Goal: Task Accomplishment & Management: Complete application form

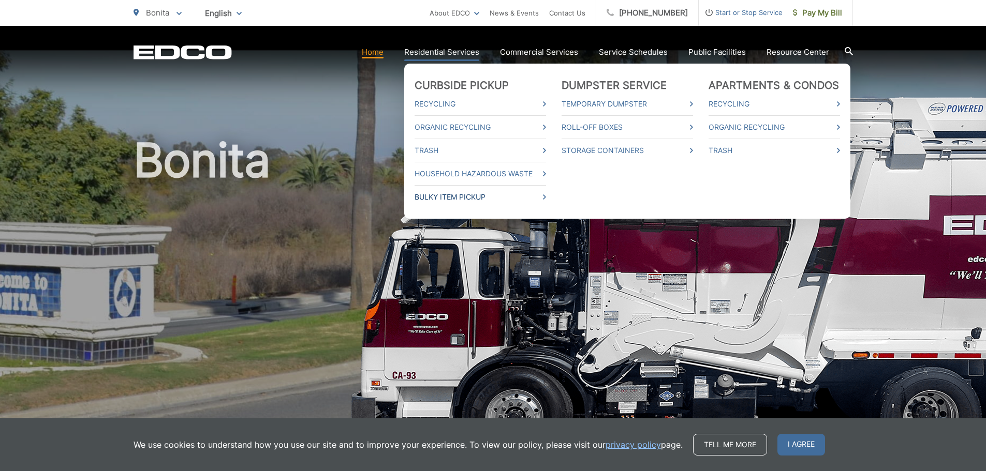
click at [546, 195] on icon at bounding box center [544, 197] width 3 height 5
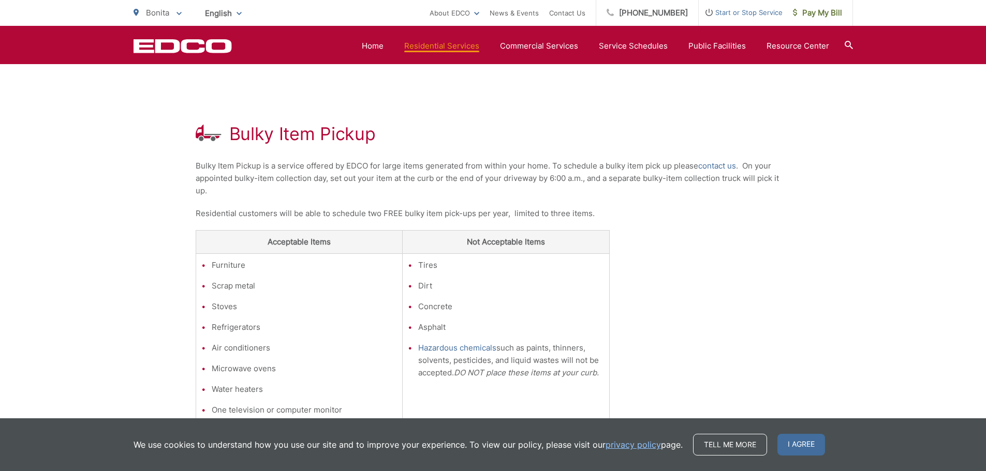
scroll to position [70, 0]
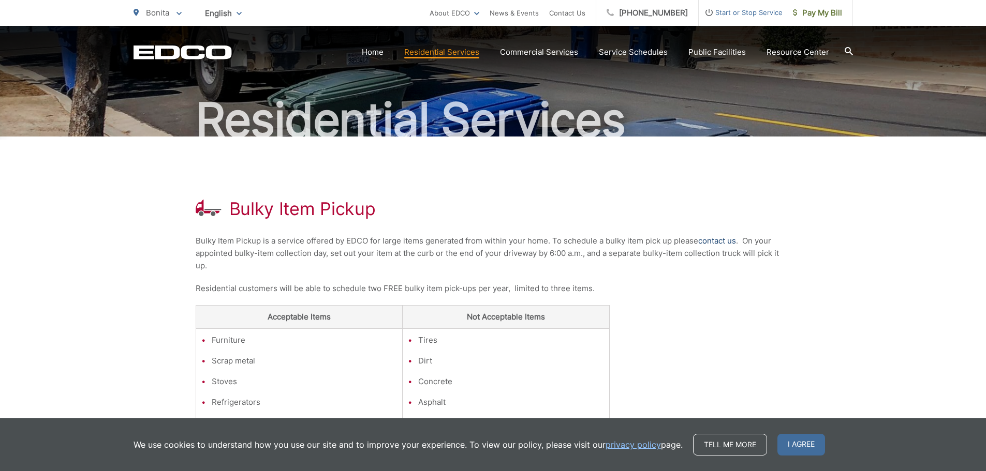
click at [717, 239] on link "contact us" at bounding box center [717, 241] width 38 height 12
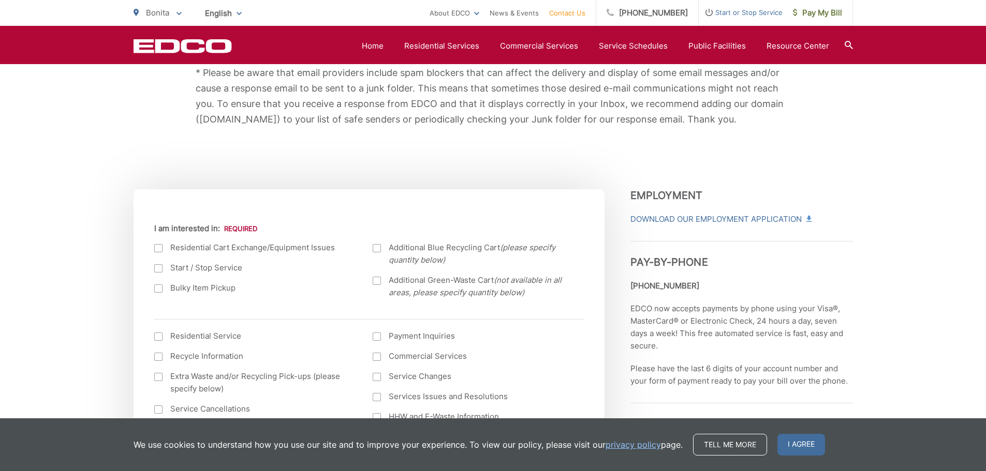
scroll to position [311, 0]
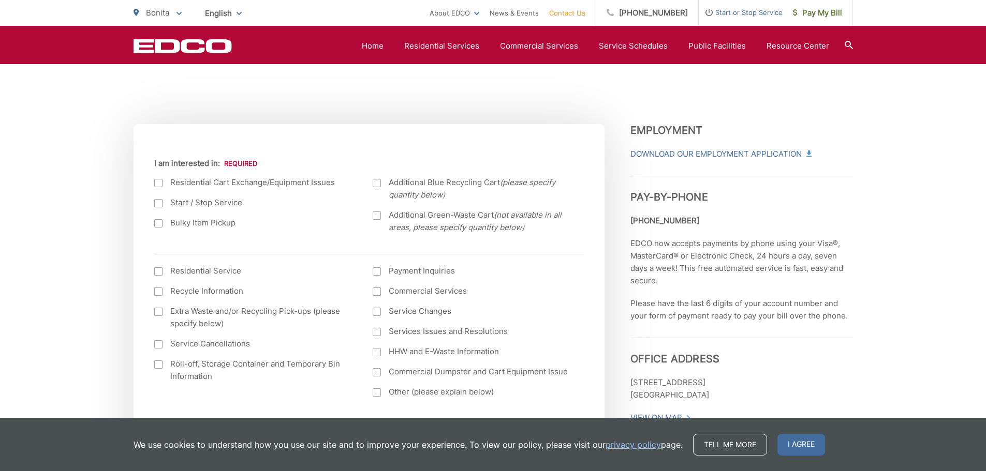
click at [175, 224] on label "Bulky Item Pickup" at bounding box center [253, 223] width 198 height 12
click at [0, 0] on input "Bulky Item Pickup" at bounding box center [0, 0] width 0 height 0
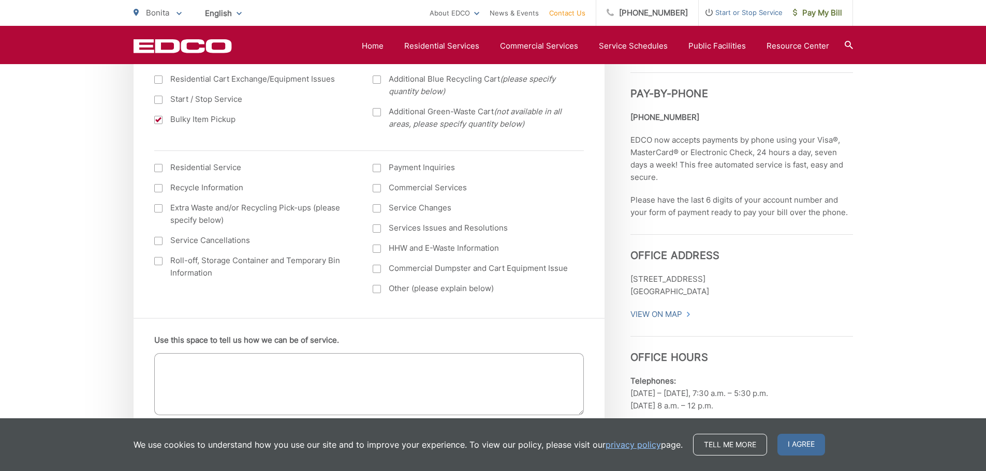
scroll to position [518, 0]
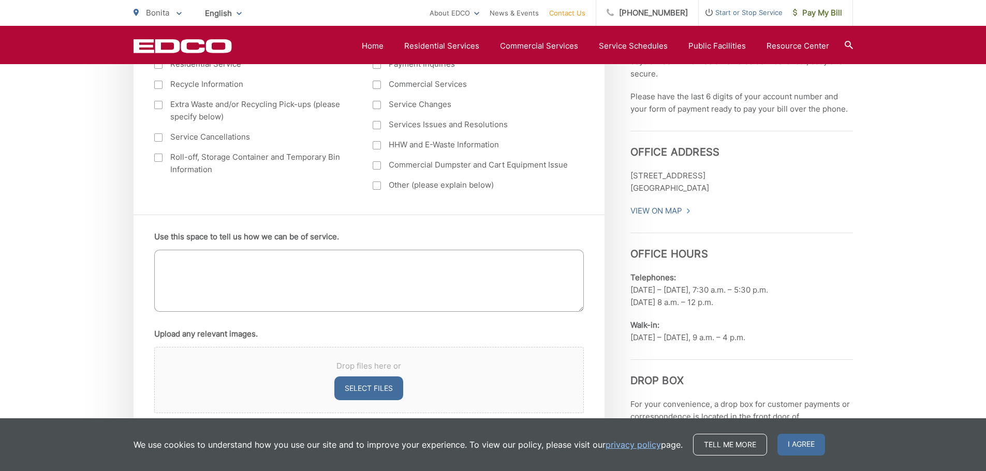
click at [385, 263] on textarea "Use this space to tell us how we can be of service." at bounding box center [369, 281] width 430 height 62
type textarea "r"
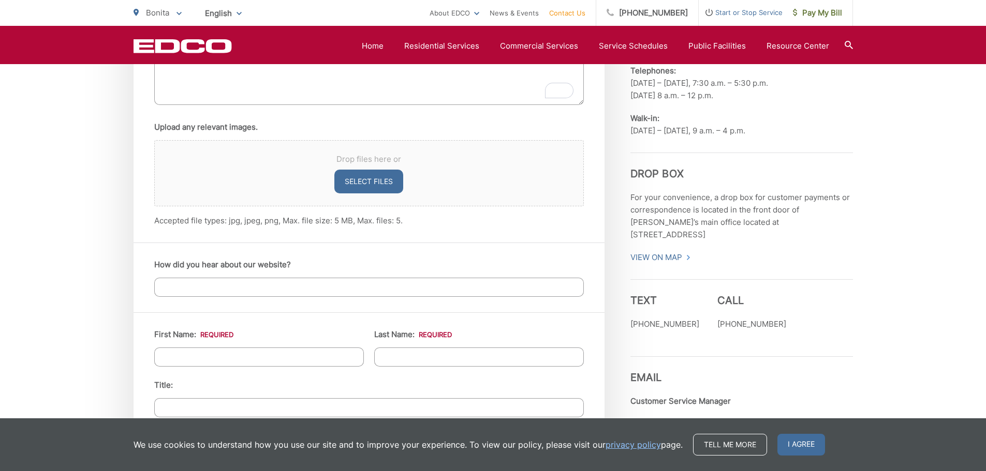
scroll to position [880, 0]
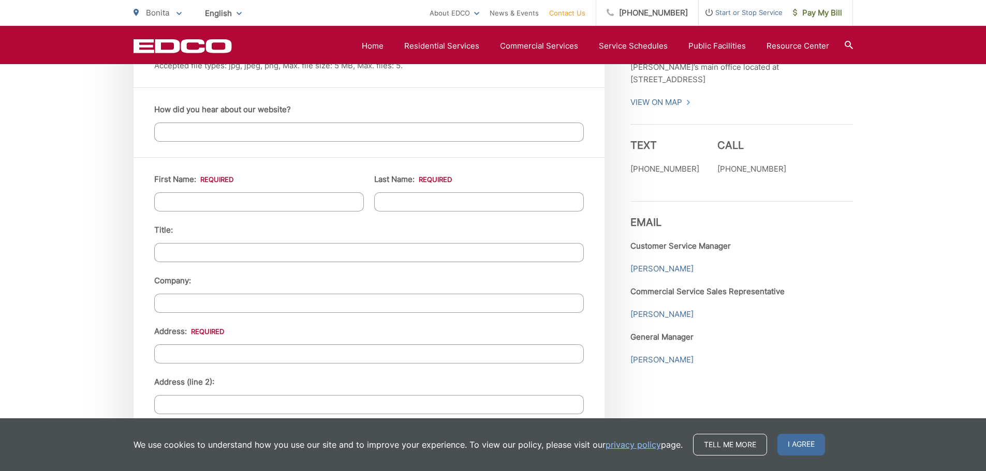
type textarea "refrigerator pickup"
click at [195, 200] on input "First Name: *" at bounding box center [259, 202] width 210 height 19
type input "[PERSON_NAME]"
type input "1"
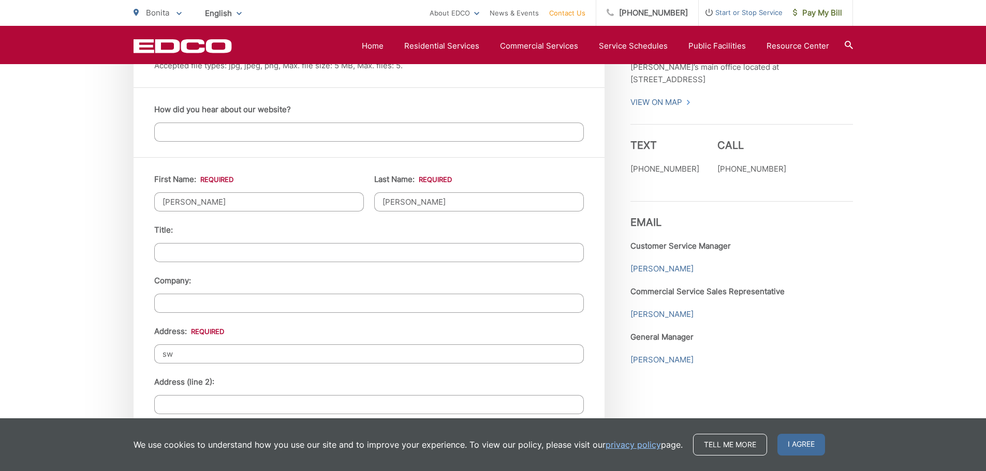
type input "s"
type input "[STREET_ADDRESS]"
type input "Bonita"
type input "91902"
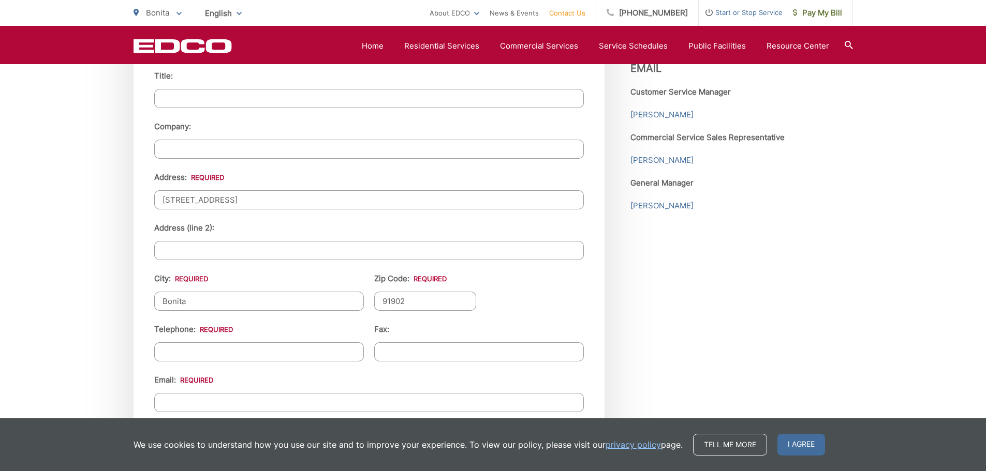
scroll to position [1035, 0]
type input "(___) ___-____"
click at [273, 346] on input "(___) ___-____" at bounding box center [259, 351] width 210 height 19
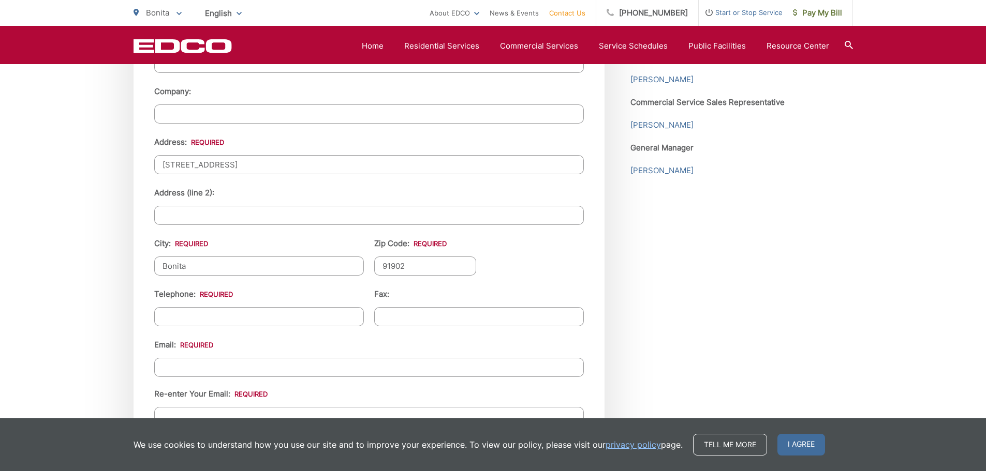
click at [241, 349] on ul "First Name: * [PERSON_NAME] Last Name: * [PERSON_NAME] Title: Company: Address:…" at bounding box center [369, 228] width 430 height 489
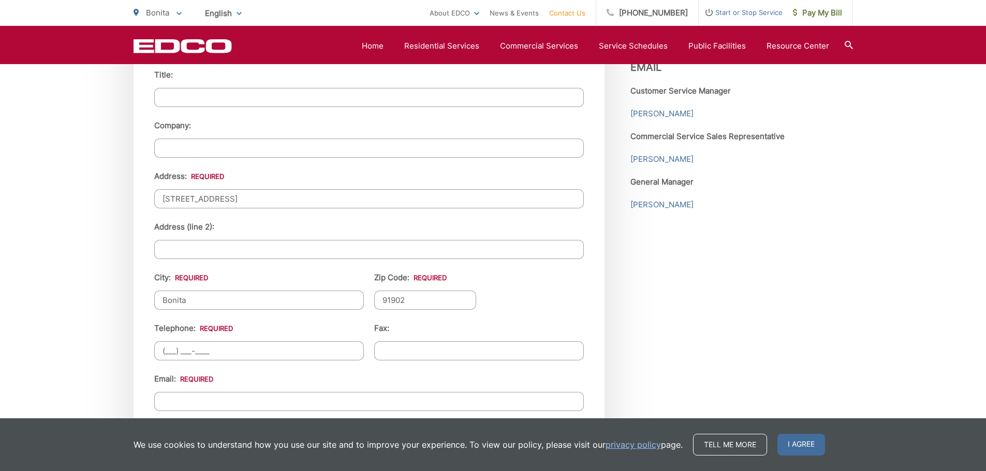
click at [304, 348] on input "(___) ___-____" at bounding box center [259, 351] width 210 height 19
click at [171, 353] on input "(___) ___-____" at bounding box center [259, 351] width 210 height 19
type input "[PHONE_NUMBER]"
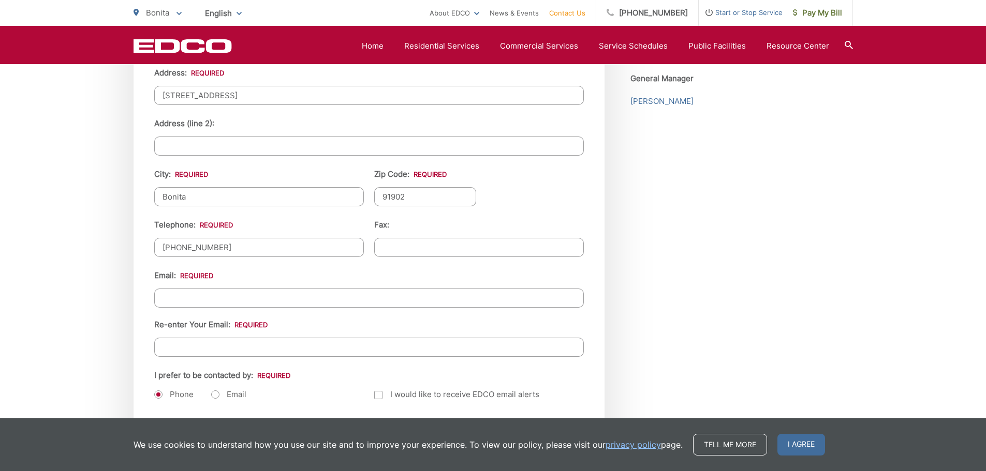
click at [214, 298] on input "Email *" at bounding box center [369, 298] width 430 height 19
type input "[EMAIL_ADDRESS][DOMAIN_NAME]"
type input "8583869186"
type input "[EMAIL_ADDRESS][DOMAIN_NAME]"
type input "[PHONE_NUMBER]"
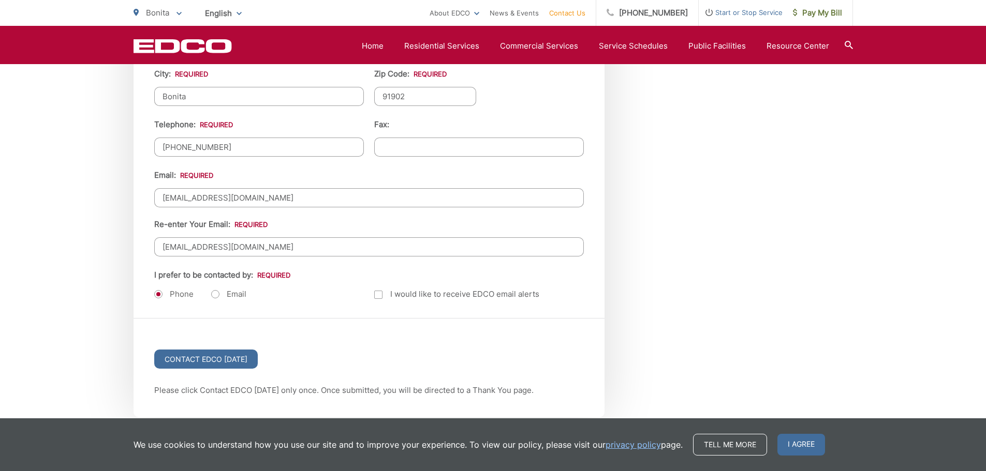
scroll to position [1242, 0]
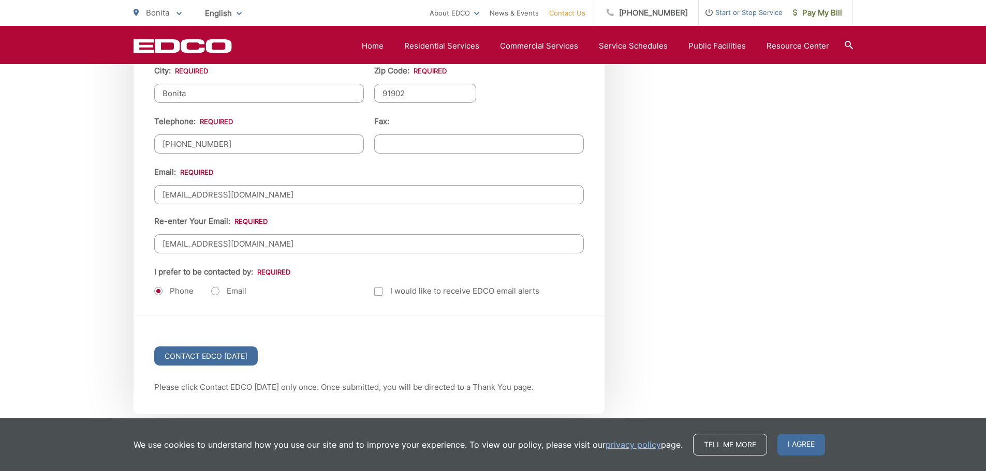
click at [216, 290] on label "Email" at bounding box center [228, 291] width 35 height 10
radio input "true"
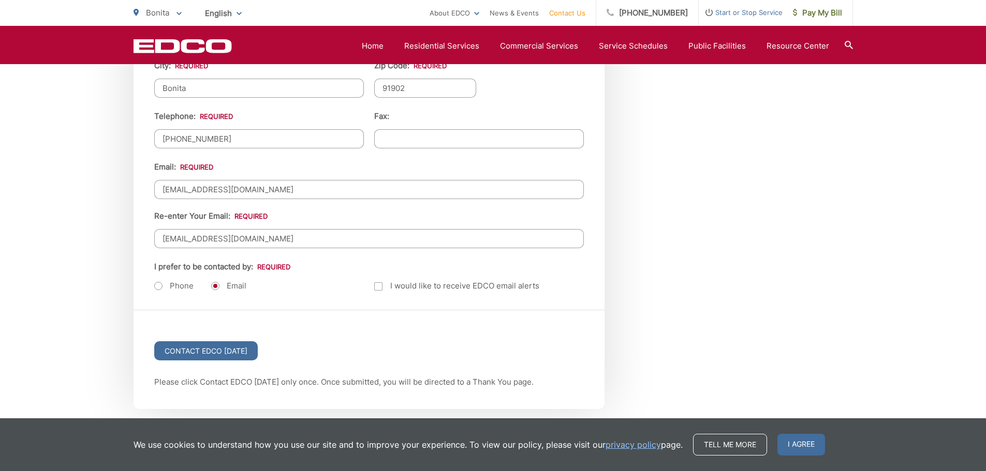
scroll to position [1394, 0]
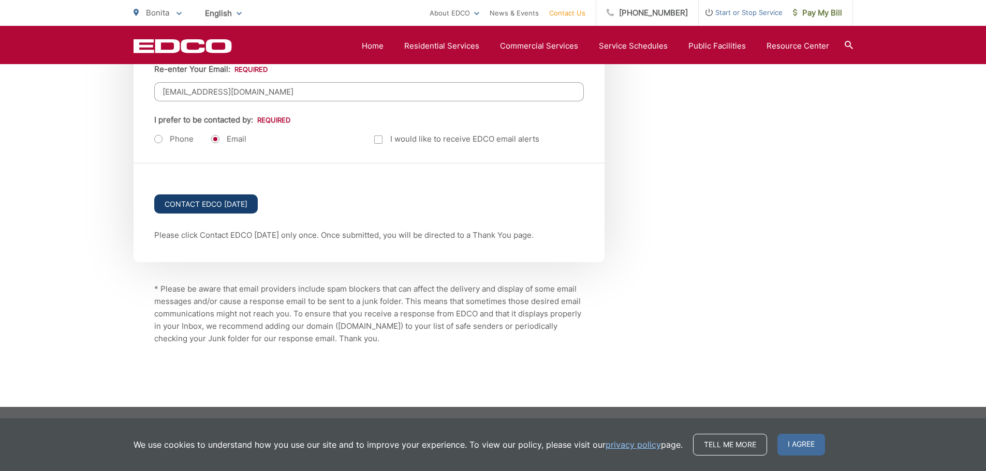
click at [220, 202] on input "Contact EDCO [DATE]" at bounding box center [206, 204] width 104 height 19
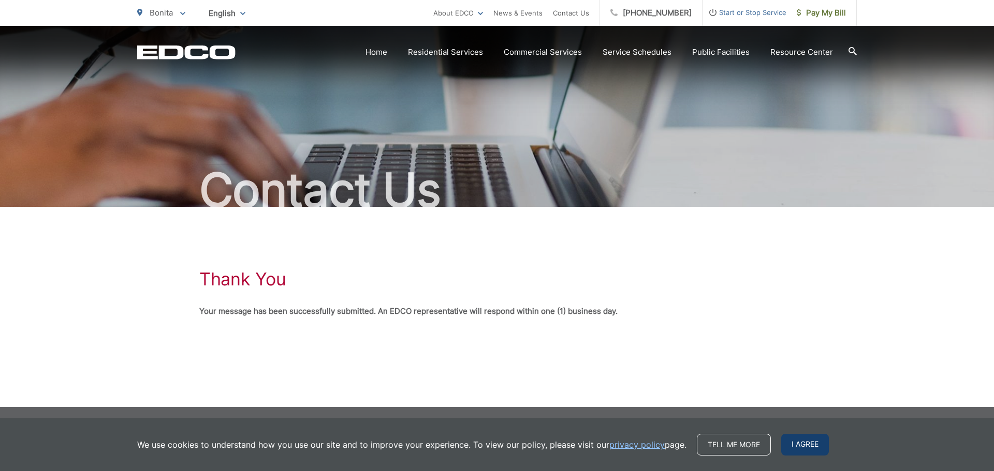
click at [806, 445] on span "I agree" at bounding box center [805, 445] width 48 height 22
